Goal: Transaction & Acquisition: Purchase product/service

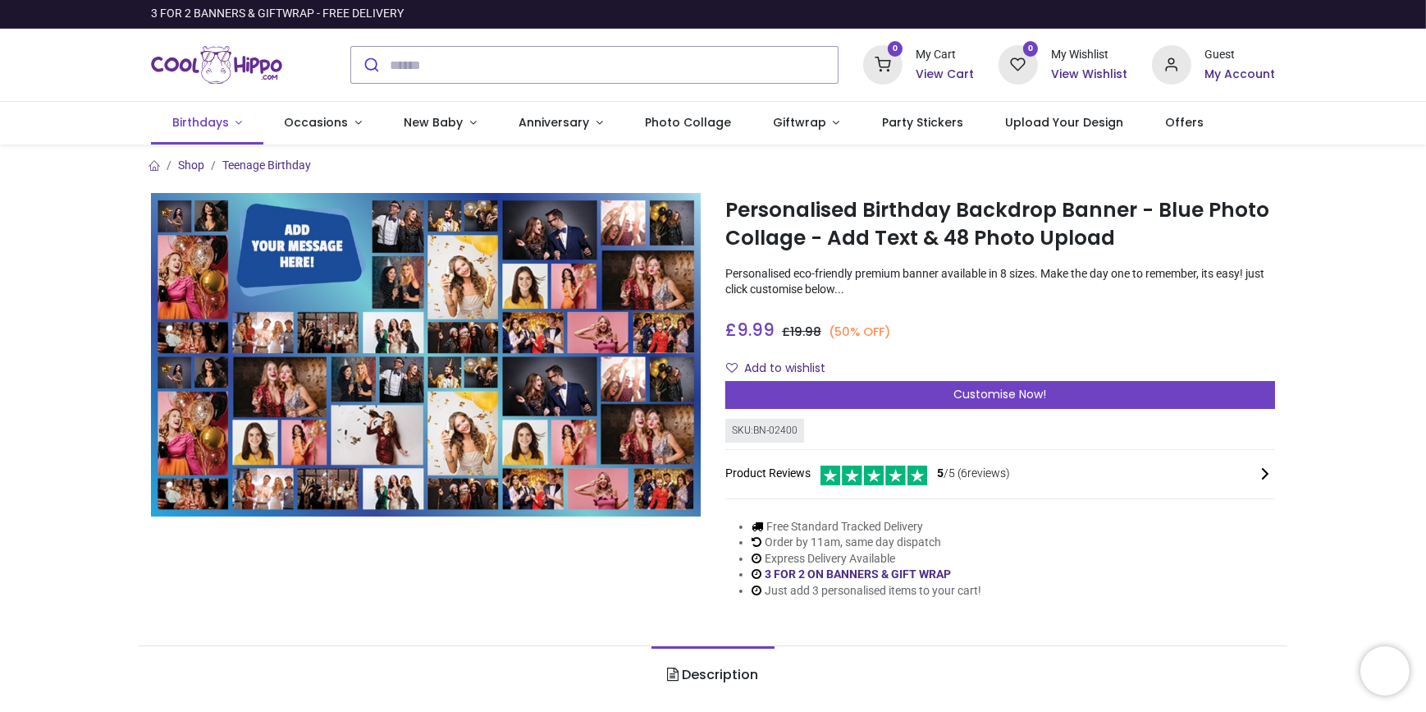
click at [189, 126] on span "Birthdays" at bounding box center [200, 122] width 57 height 16
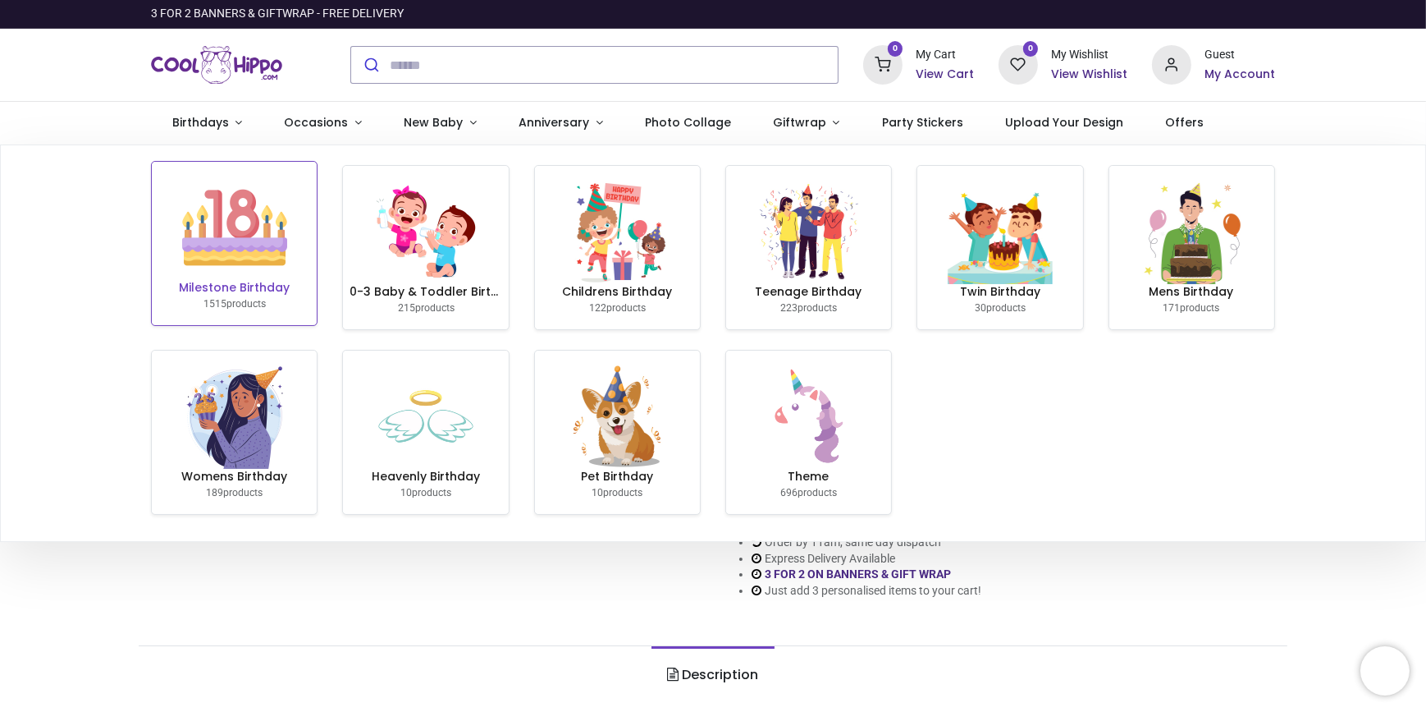
click at [270, 305] on link "Milestone Birthday 1515 products" at bounding box center [234, 243] width 165 height 163
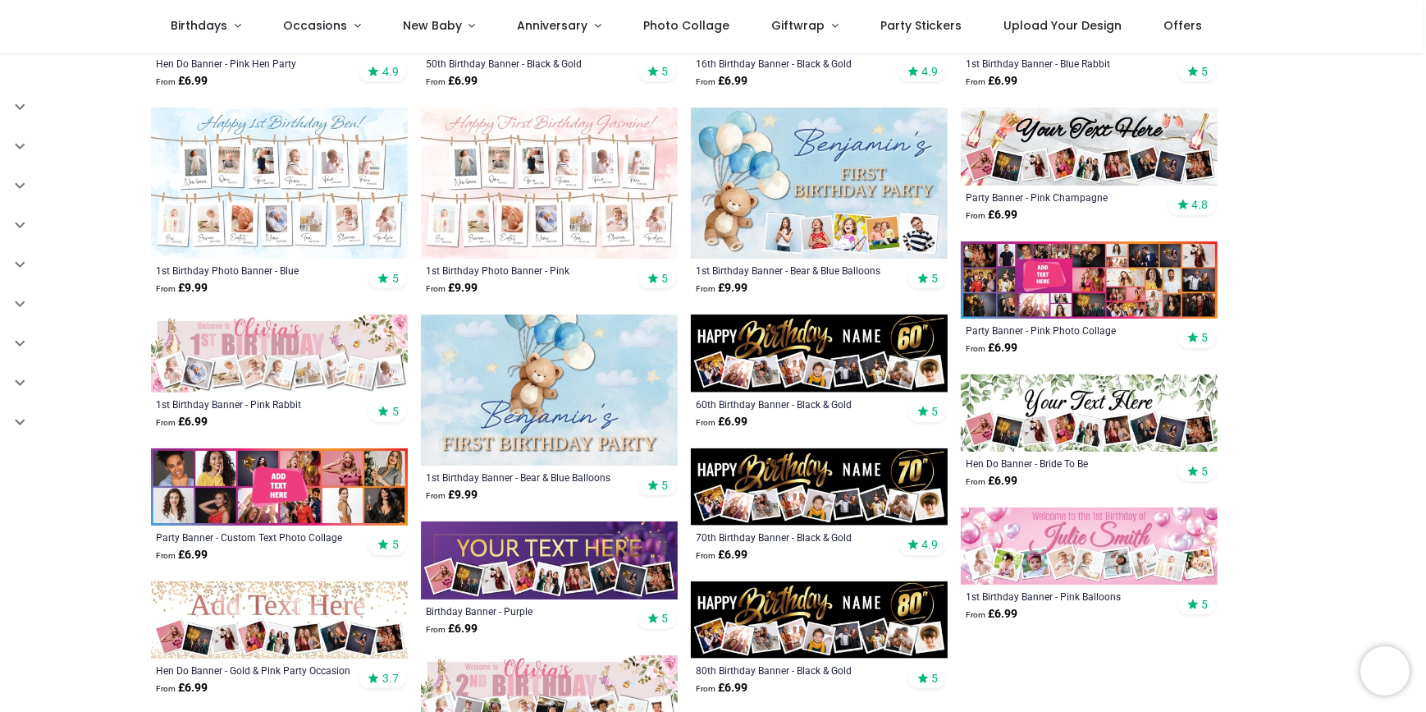
scroll to position [671, 0]
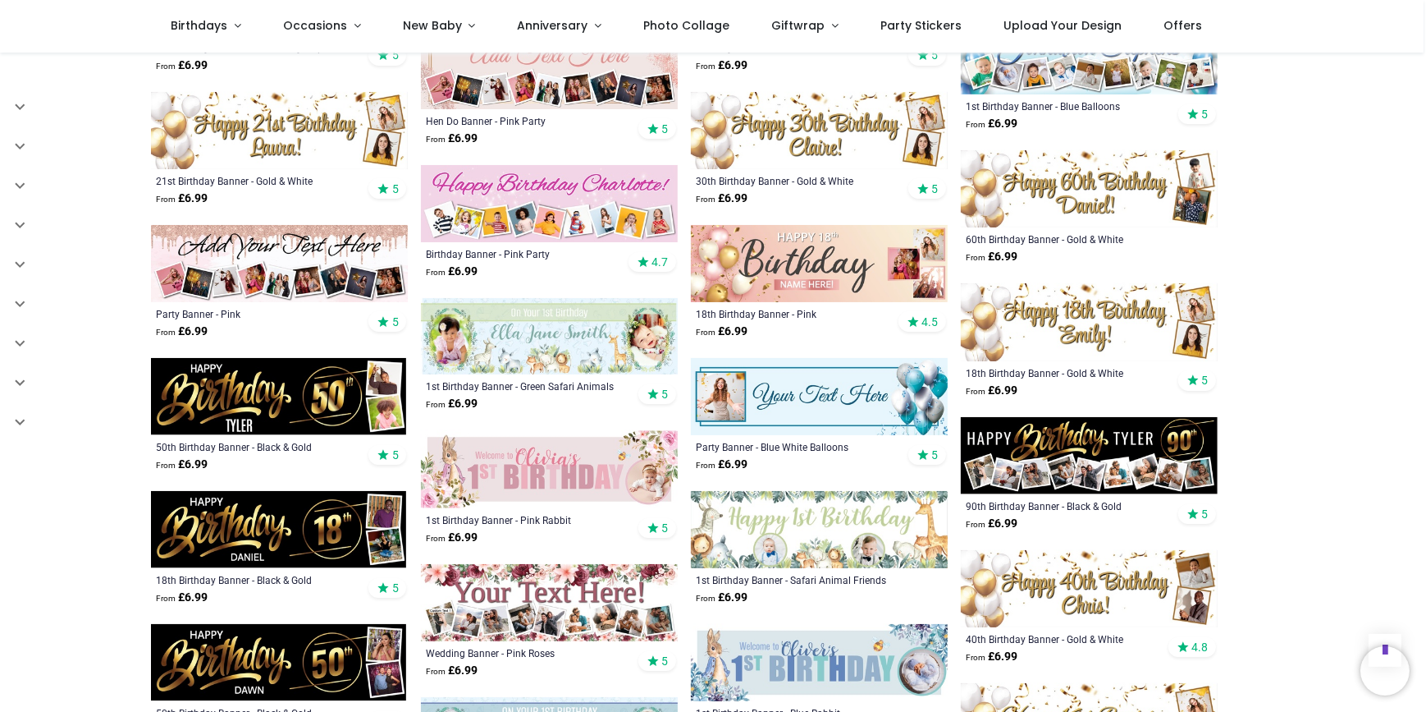
scroll to position [1492, 0]
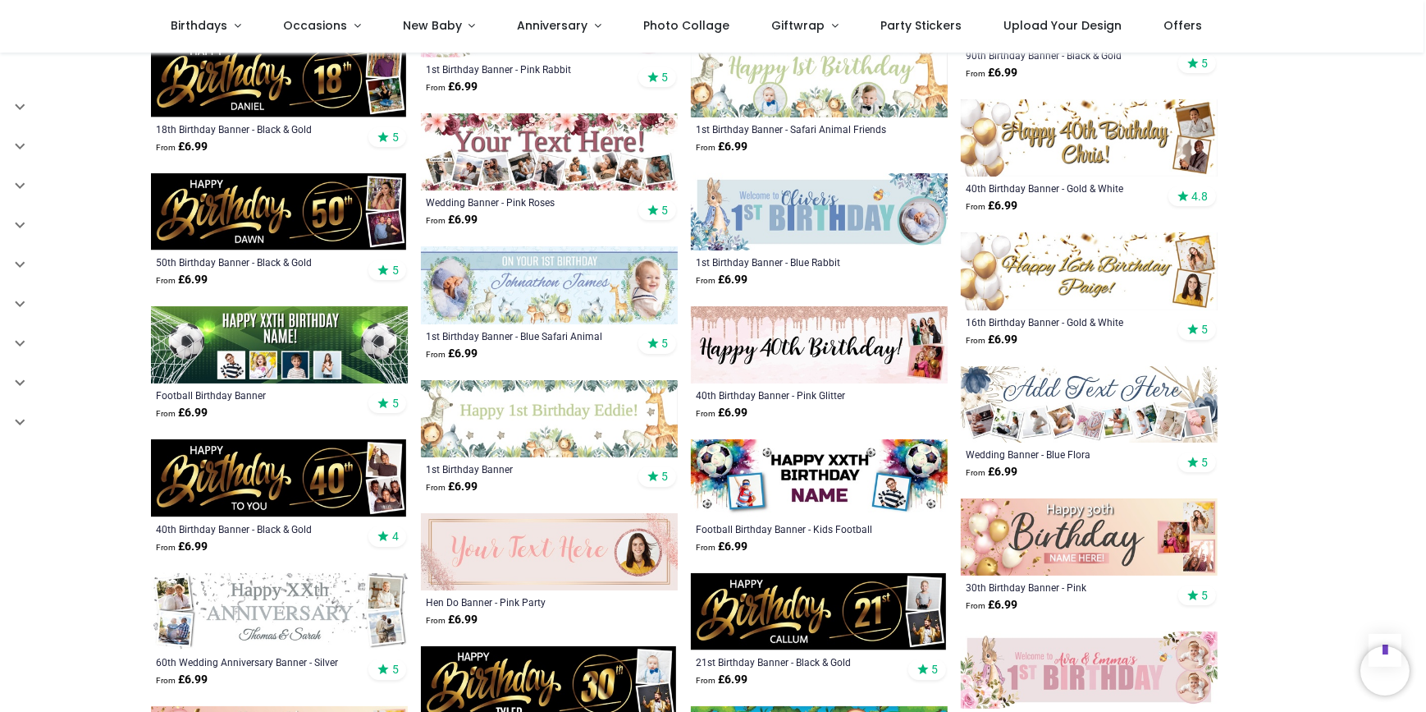
scroll to position [1939, 0]
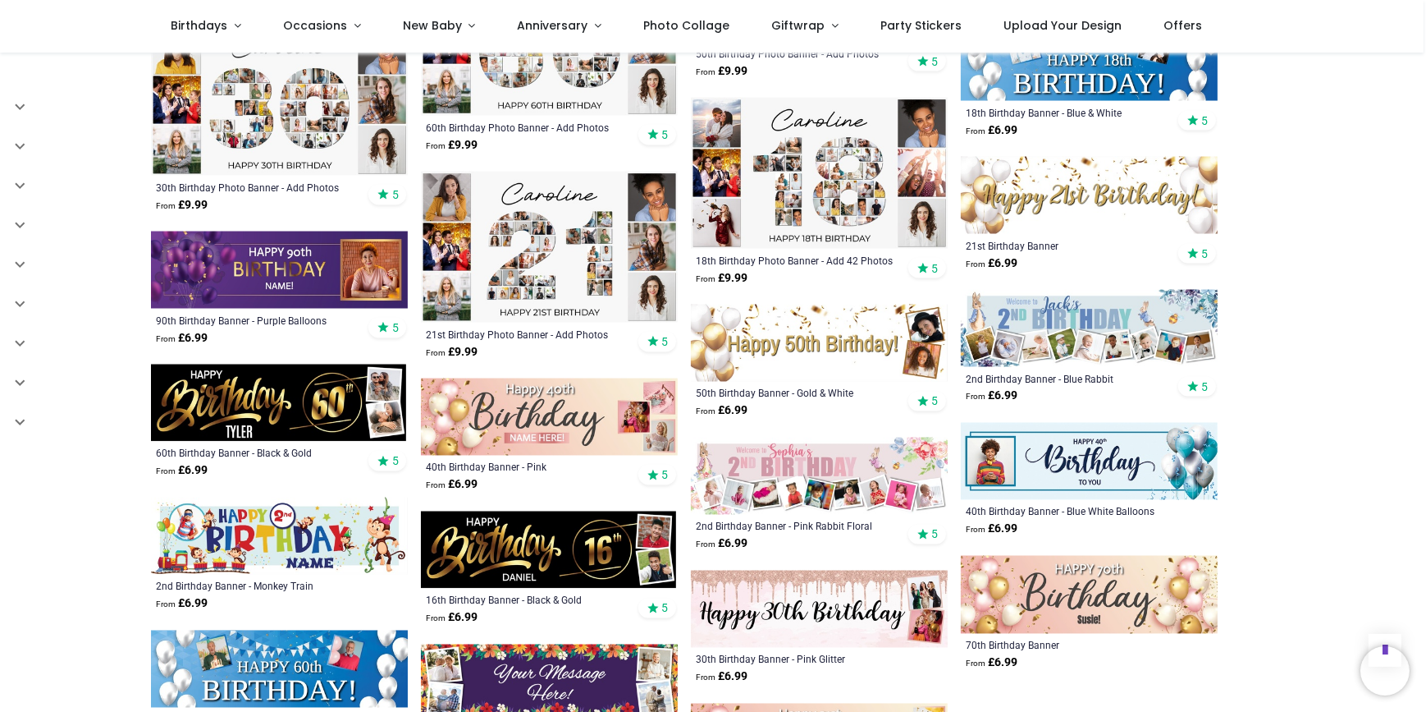
scroll to position [3730, 0]
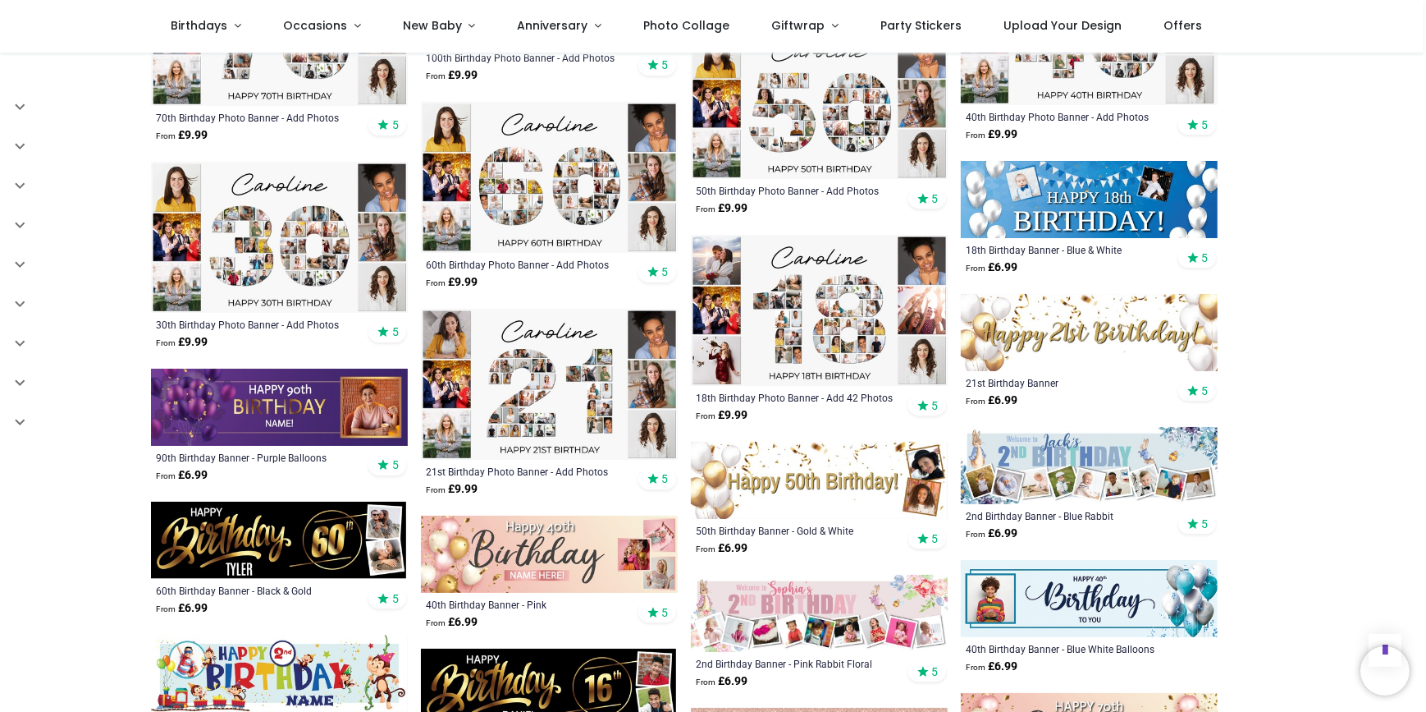
scroll to position [3357, 0]
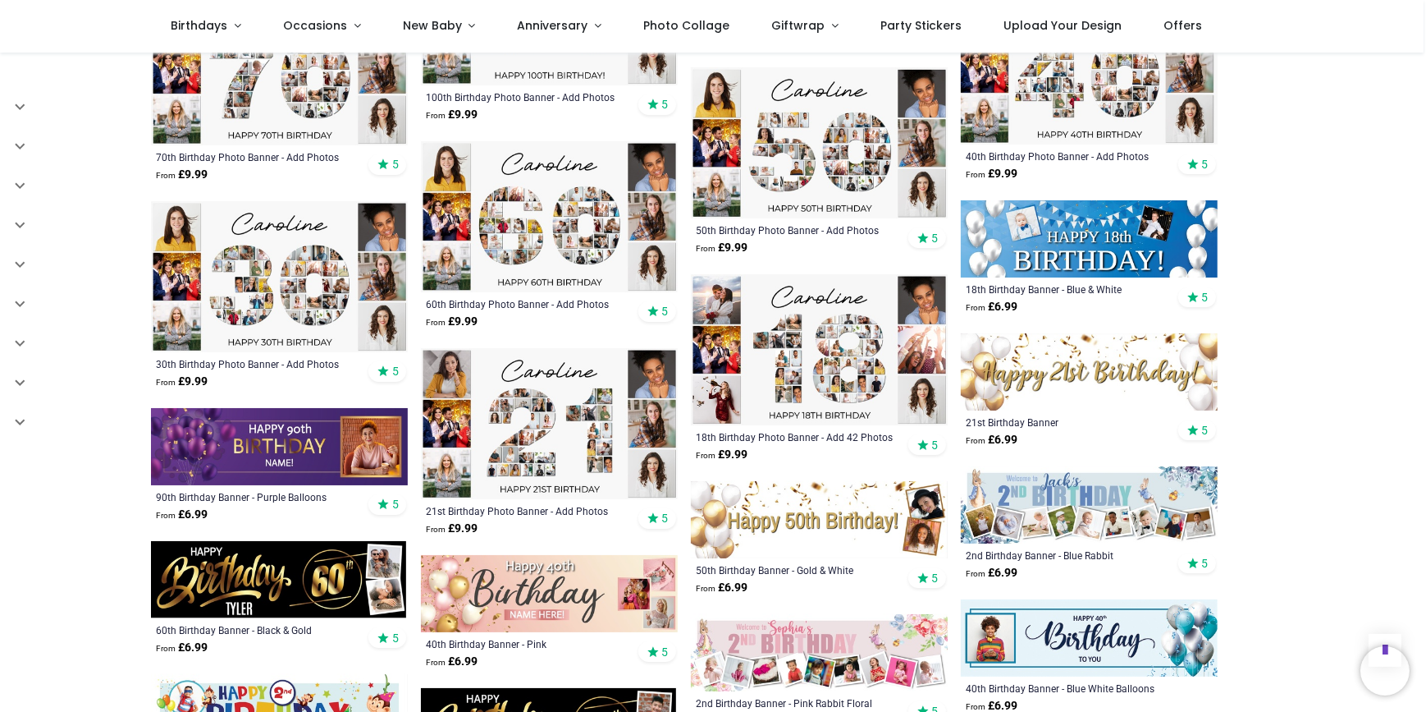
click at [795, 153] on img at bounding box center [819, 142] width 257 height 151
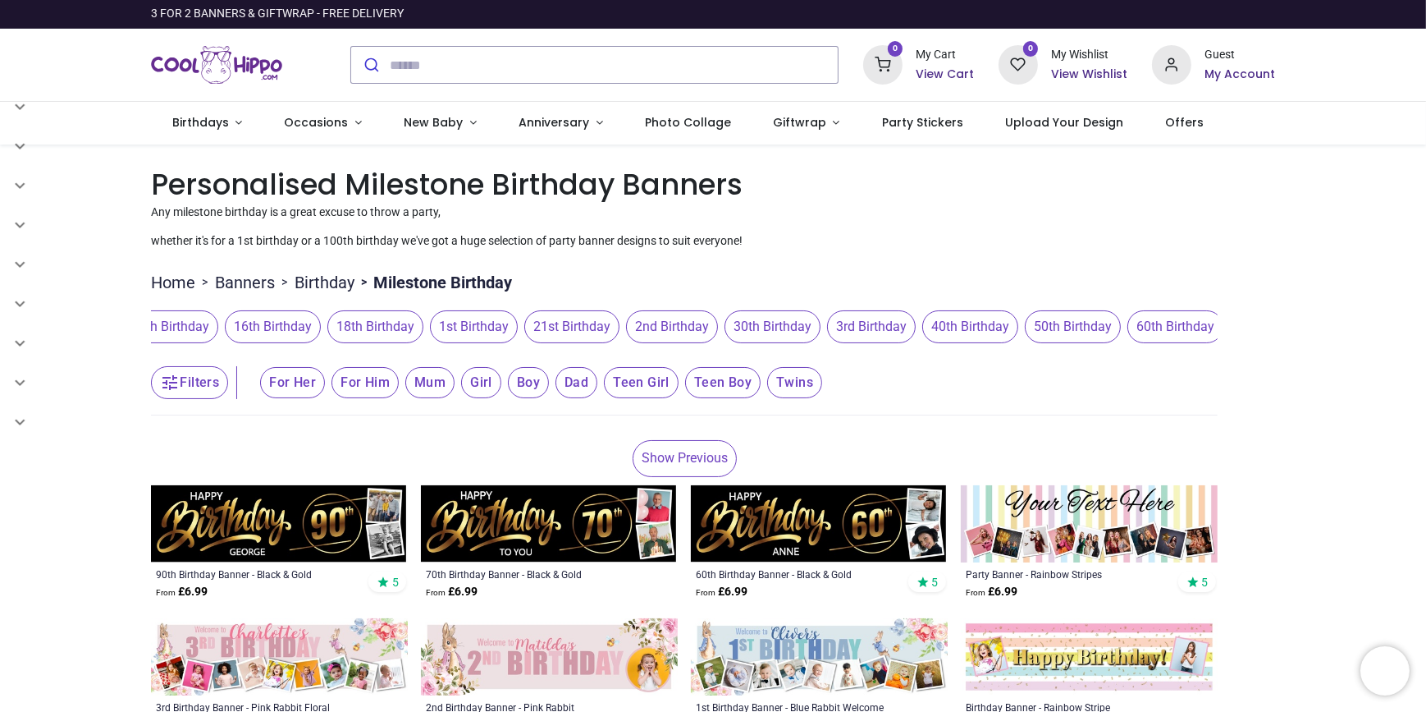
drag, startPoint x: 1127, startPoint y: 323, endPoint x: 878, endPoint y: 336, distance: 249.1
click at [878, 336] on span "3rd Birthday" at bounding box center [871, 326] width 89 height 33
click at [1063, 328] on span "50th Birthday" at bounding box center [1073, 326] width 96 height 33
click at [1069, 327] on span "50th Birthday" at bounding box center [1072, 326] width 96 height 33
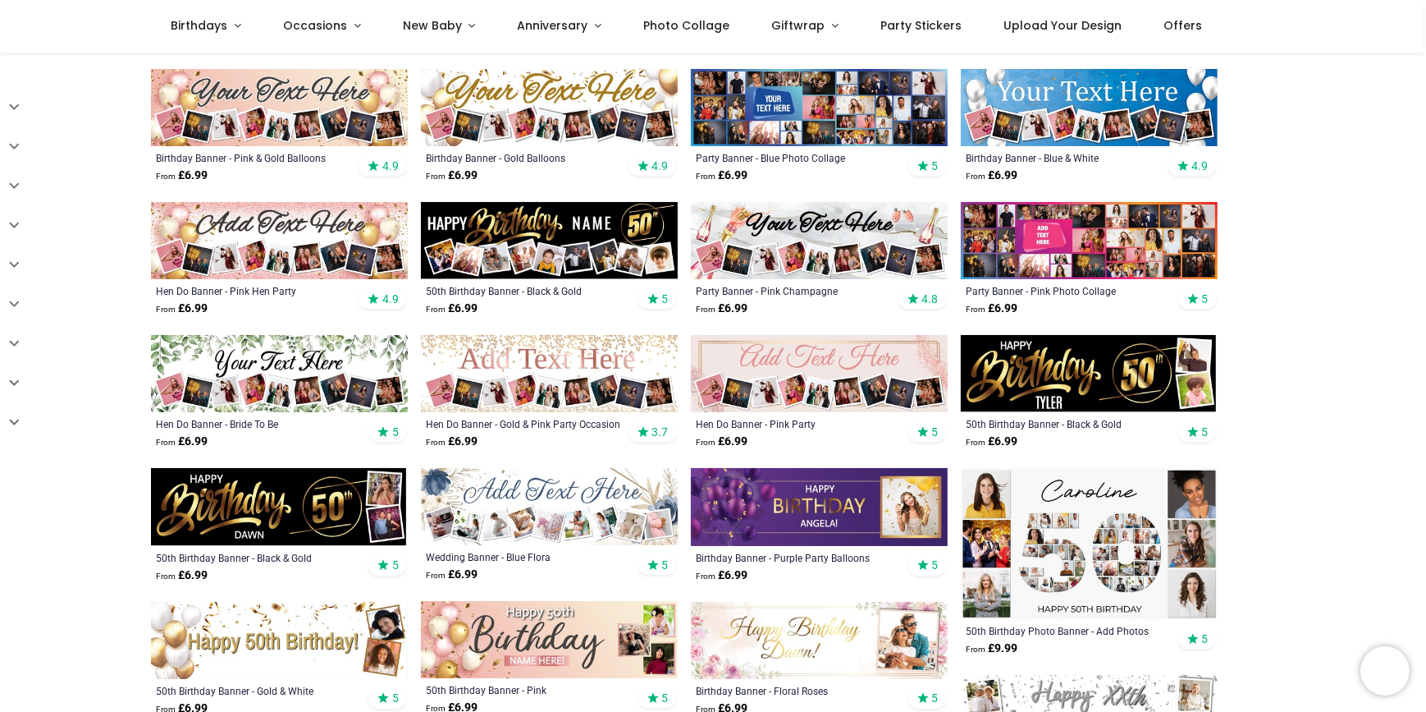
scroll to position [298, 0]
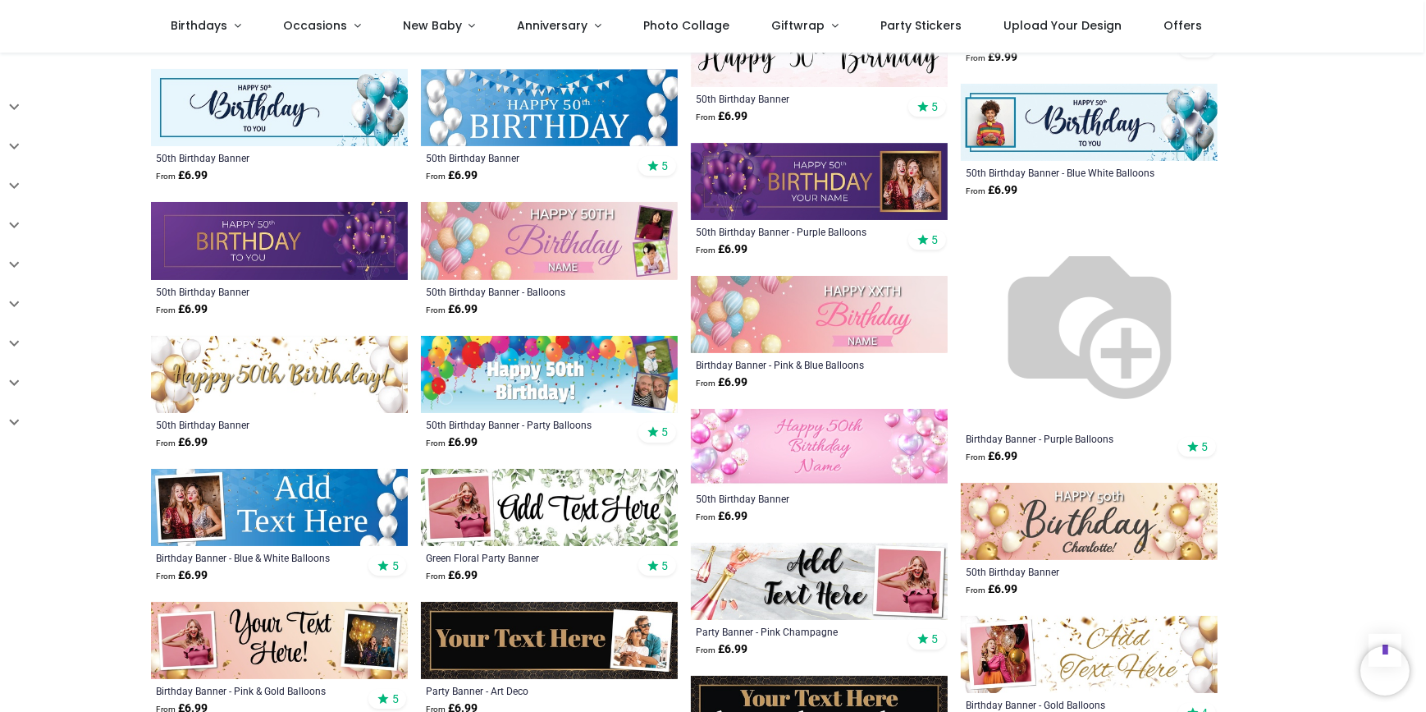
scroll to position [1567, 0]
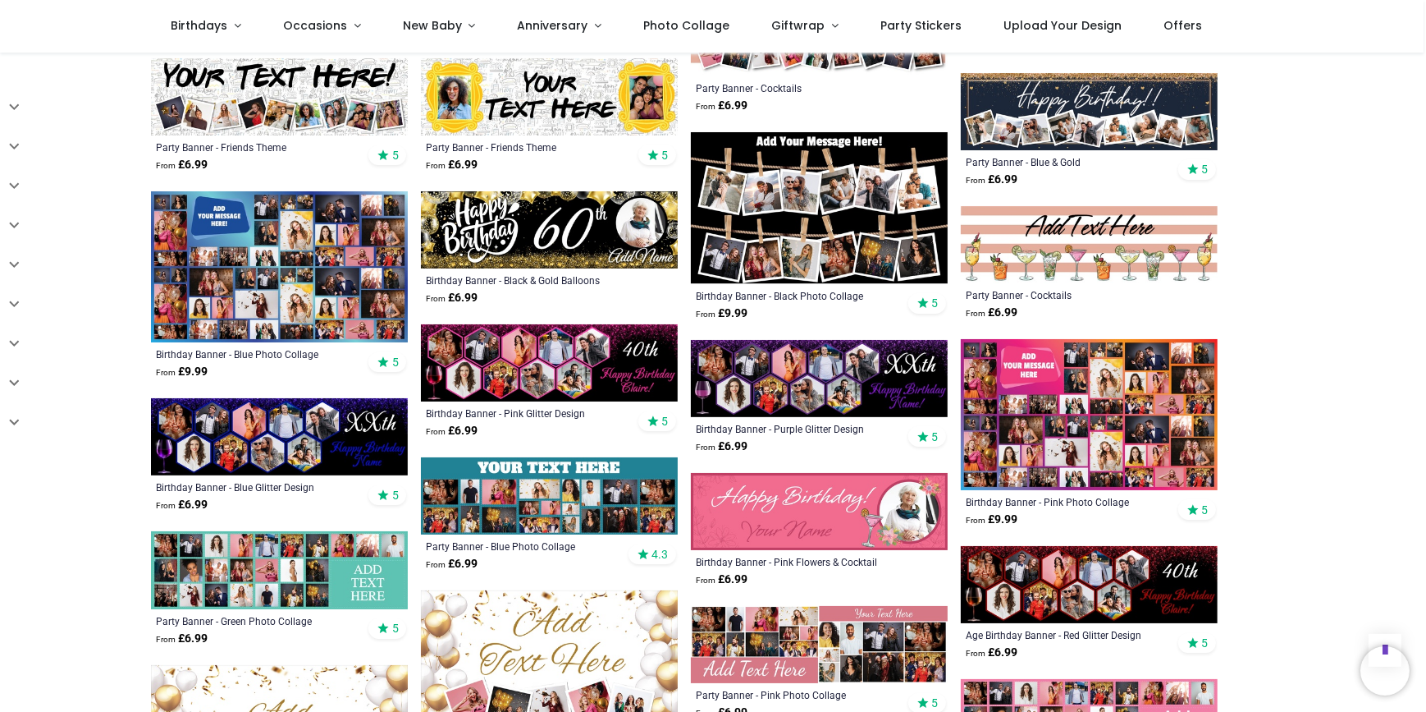
scroll to position [2462, 0]
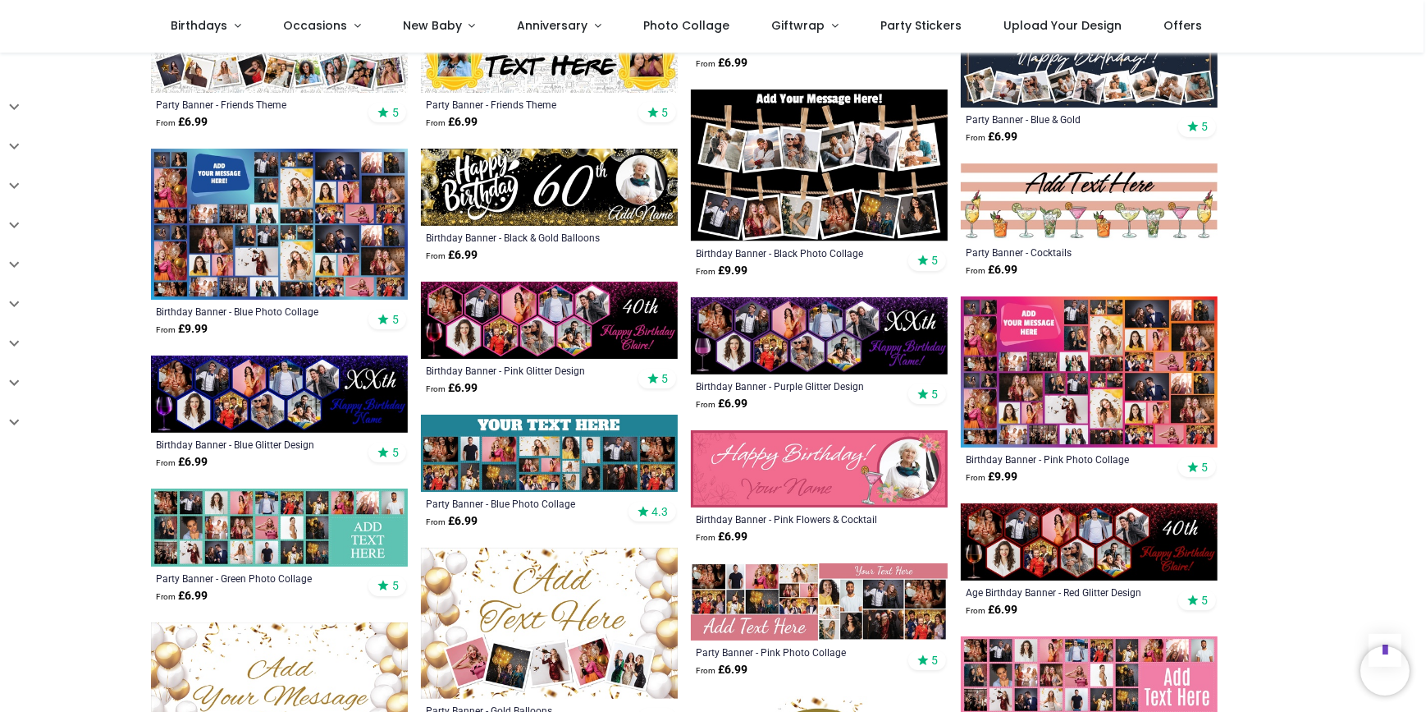
click at [804, 188] on img at bounding box center [819, 165] width 257 height 152
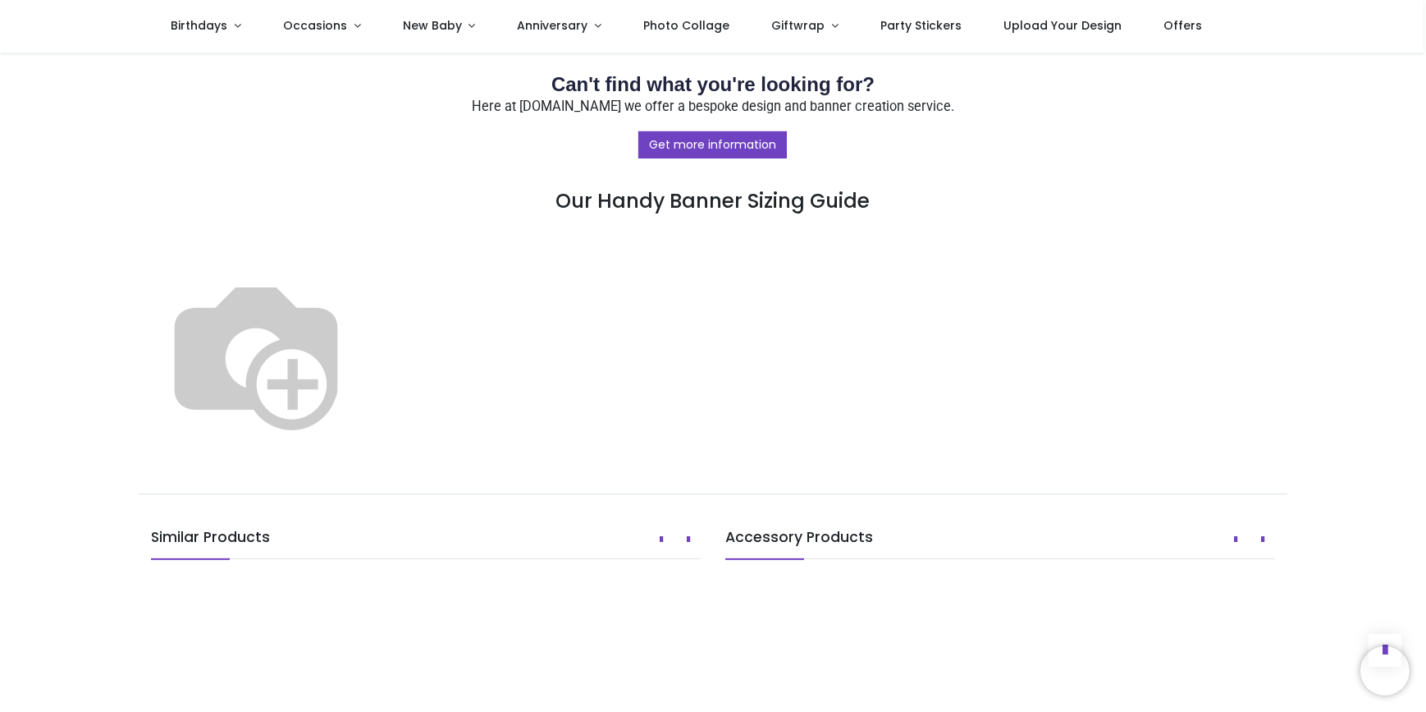
scroll to position [969, 0]
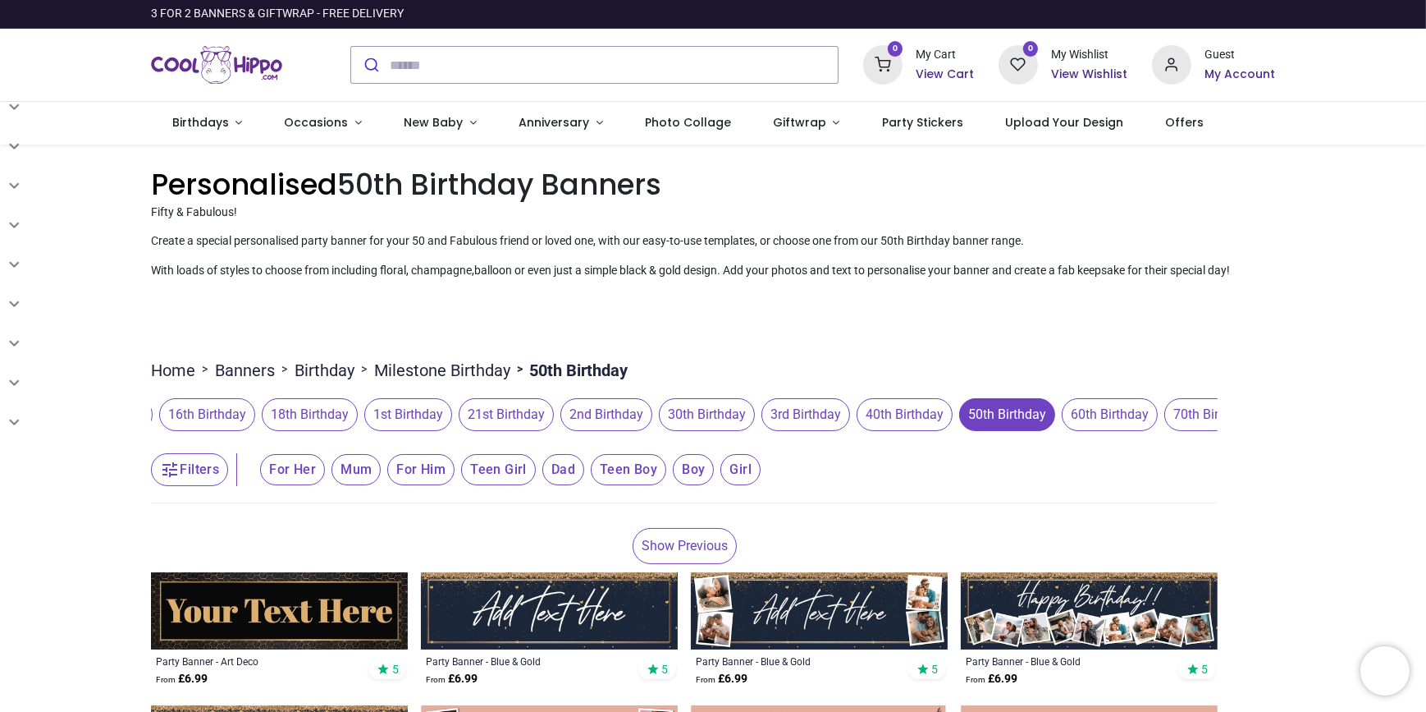
scroll to position [0, 347]
drag, startPoint x: 1048, startPoint y: 418, endPoint x: 826, endPoint y: 424, distance: 222.5
click at [826, 424] on span "40th Birthday" at bounding box center [871, 414] width 96 height 33
click at [955, 409] on span "50th Birthday" at bounding box center [974, 414] width 96 height 33
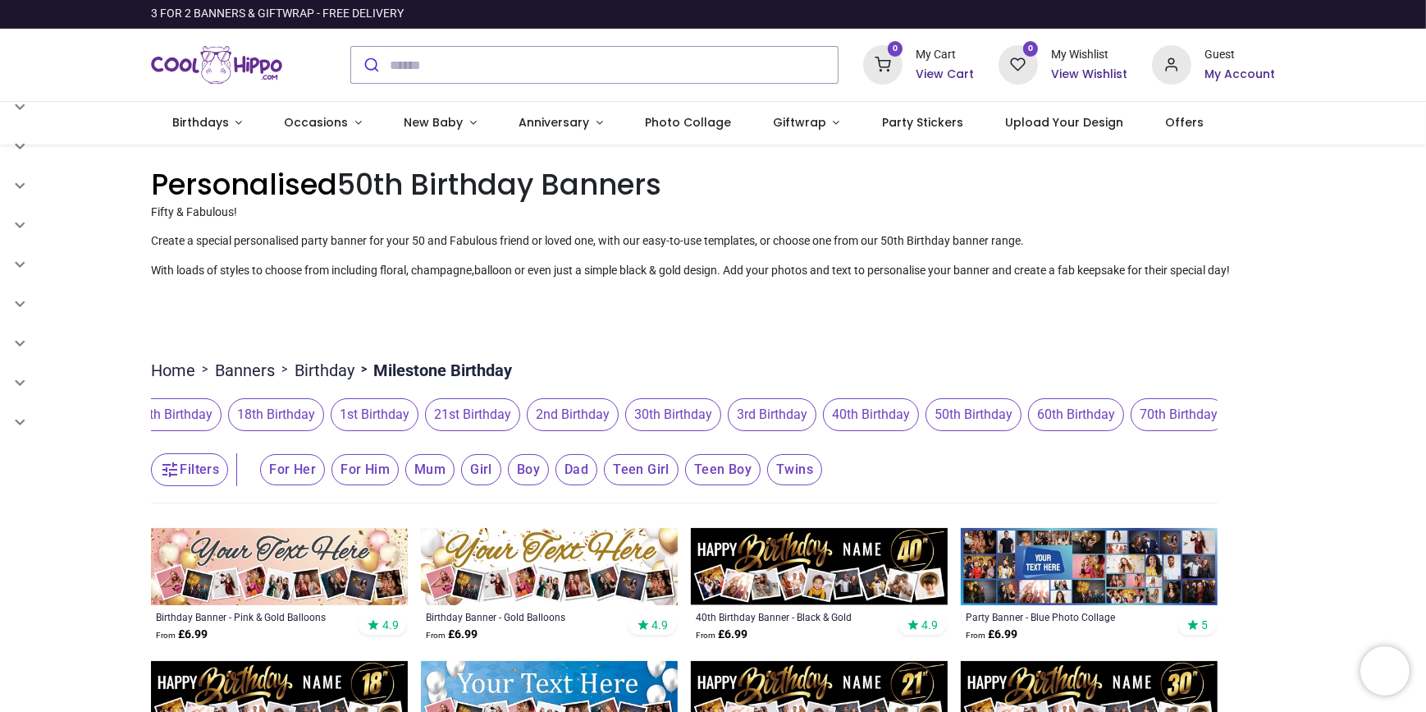
drag, startPoint x: 970, startPoint y: 423, endPoint x: 968, endPoint y: 432, distance: 10.0
click at [970, 422] on span "50th Birthday" at bounding box center [974, 414] width 96 height 33
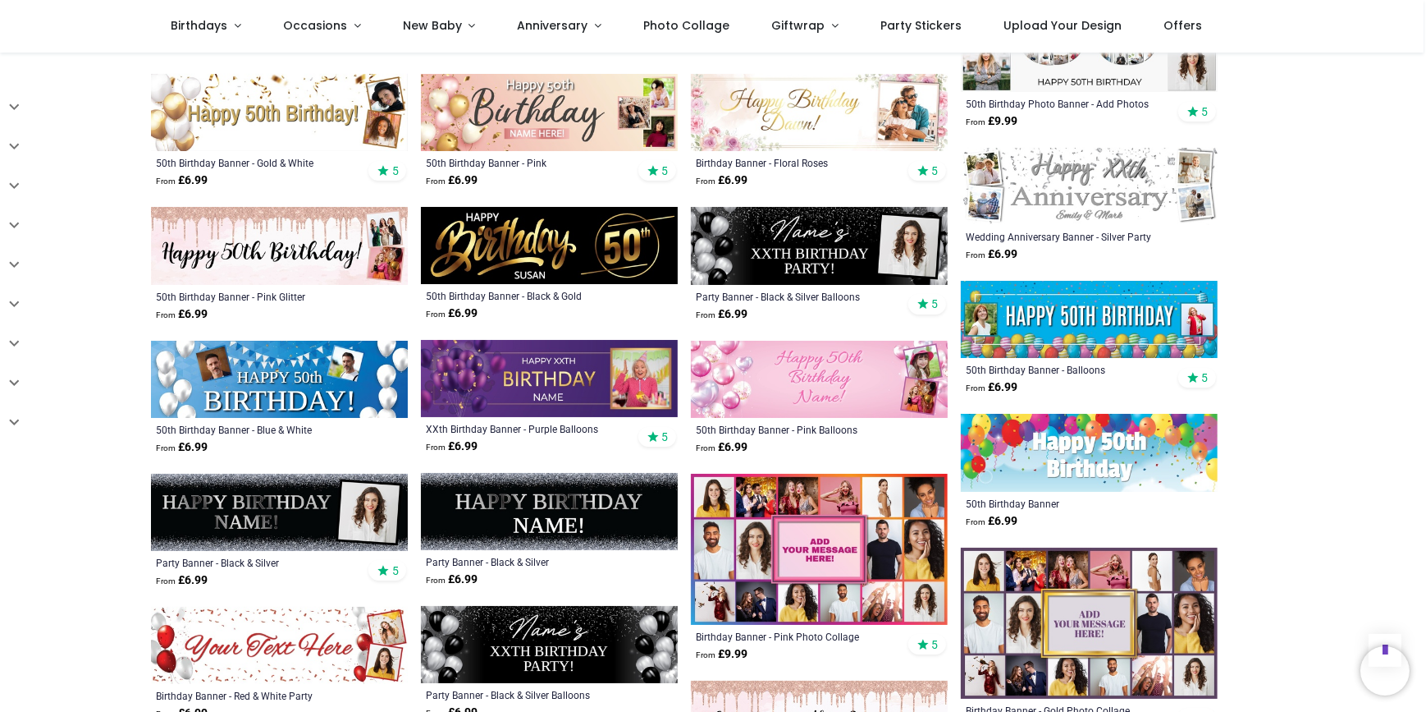
scroll to position [1268, 0]
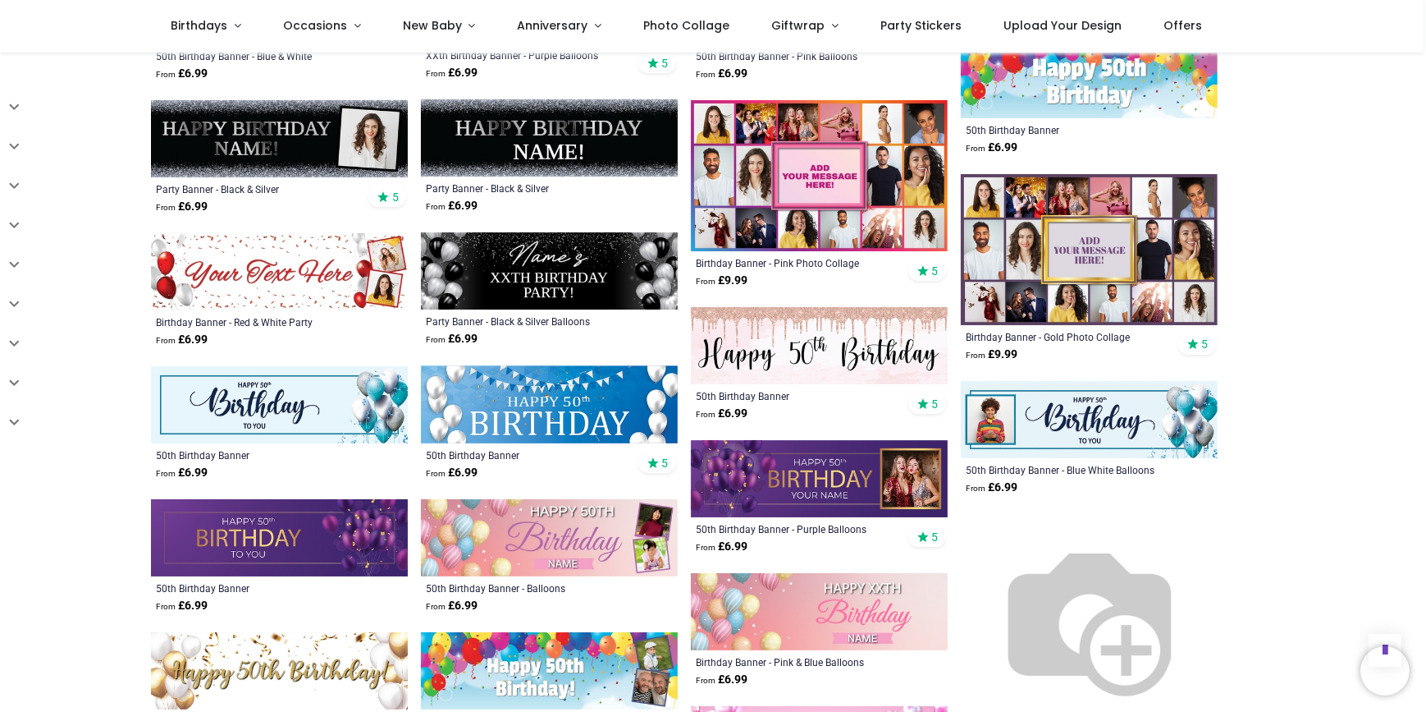
click at [835, 226] on img at bounding box center [819, 175] width 257 height 151
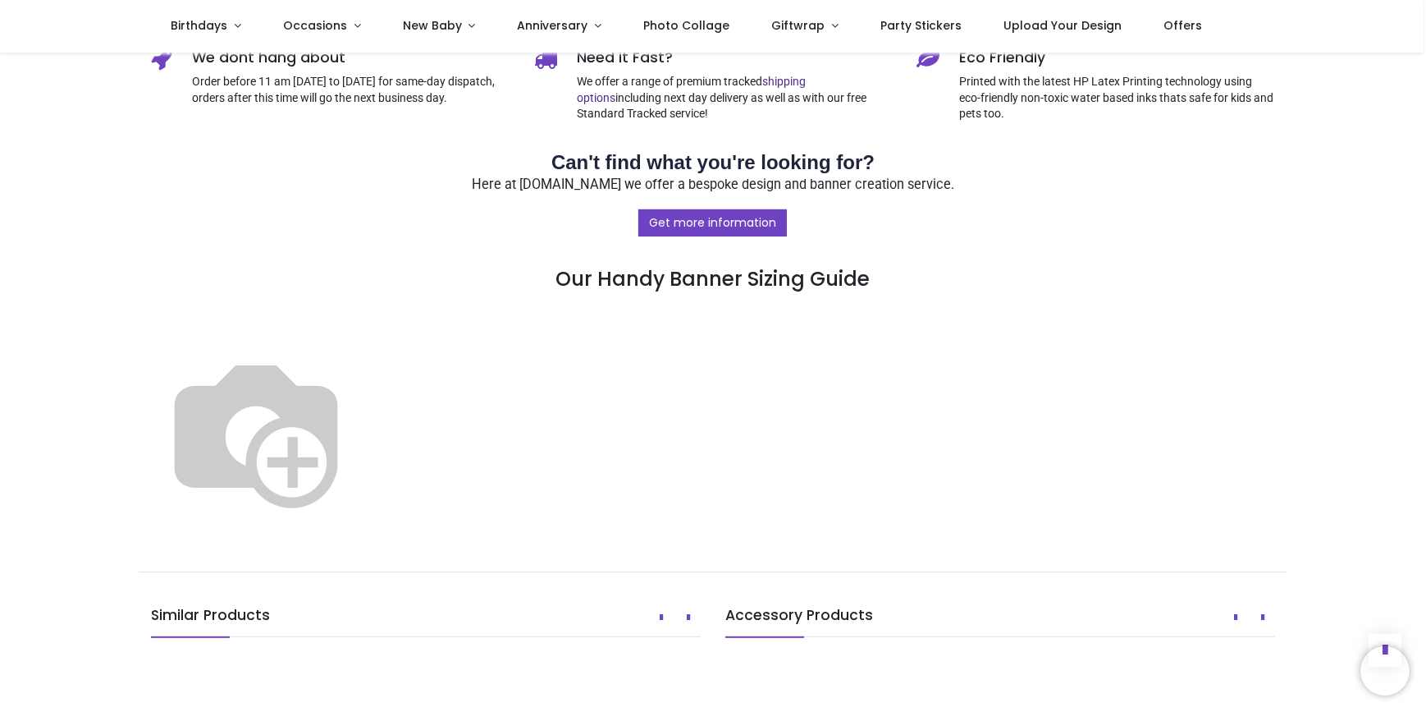
scroll to position [746, 0]
